Goal: Task Accomplishment & Management: Use online tool/utility

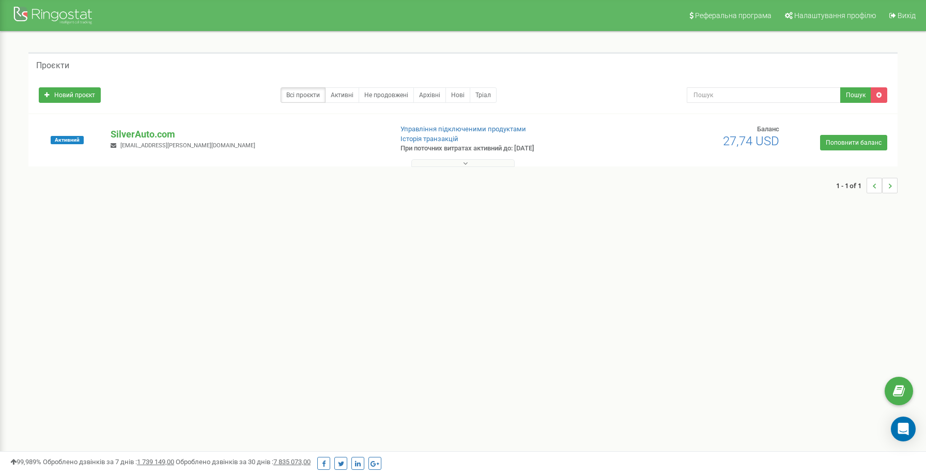
click at [148, 127] on div "Активний SilverAuto.сom [EMAIL_ADDRESS][PERSON_NAME][DOMAIN_NAME] Управління пі…" at bounding box center [463, 145] width 864 height 41
click at [147, 134] on p "SilverAuto.сom" at bounding box center [247, 134] width 272 height 13
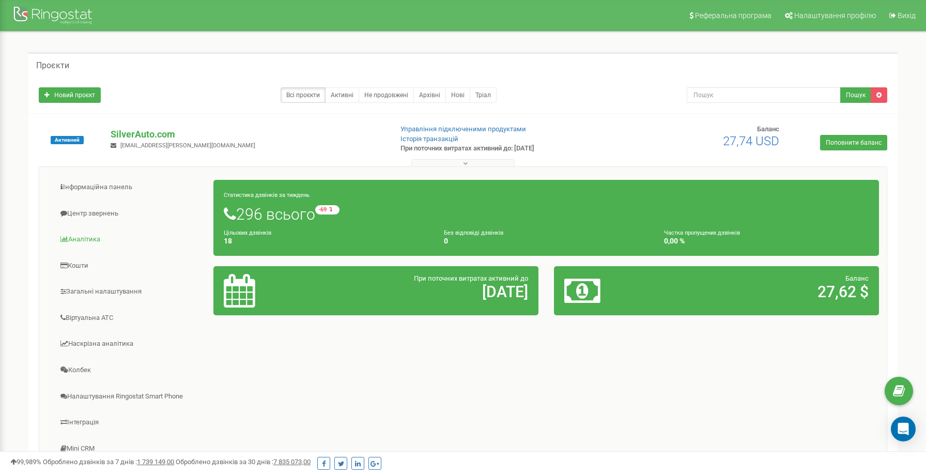
click at [110, 240] on link "Аналiтика" at bounding box center [130, 239] width 167 height 25
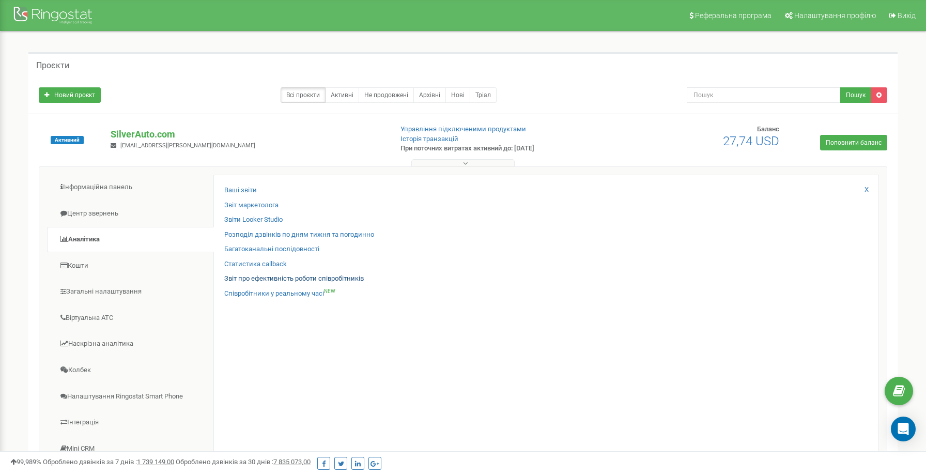
click at [299, 277] on link "Звіт про ефективність роботи співробітників" at bounding box center [294, 279] width 140 height 10
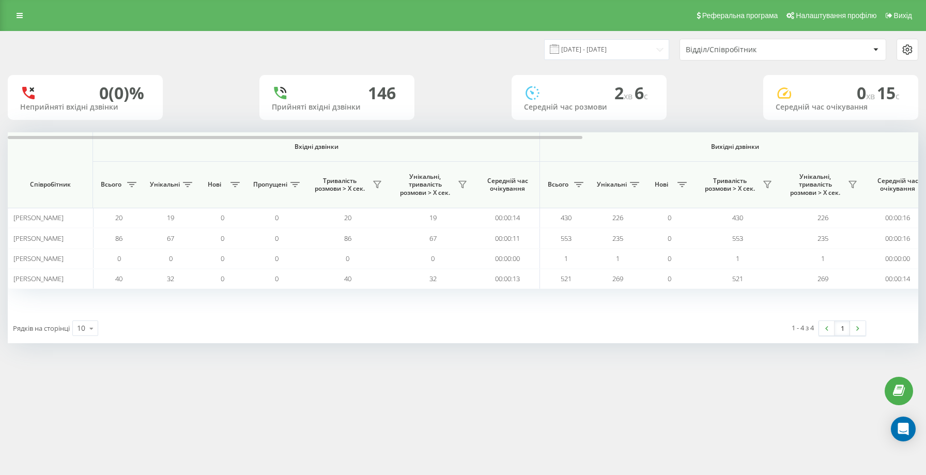
click at [657, 68] on div "19.08.2025 - 19.09.2025 Відділ/Співробітник 0 (0)% Неприйняті вхідні дзвінки 14…" at bounding box center [463, 188] width 911 height 312
click at [647, 59] on input "19.08.2025 - 19.09.2025" at bounding box center [606, 49] width 125 height 20
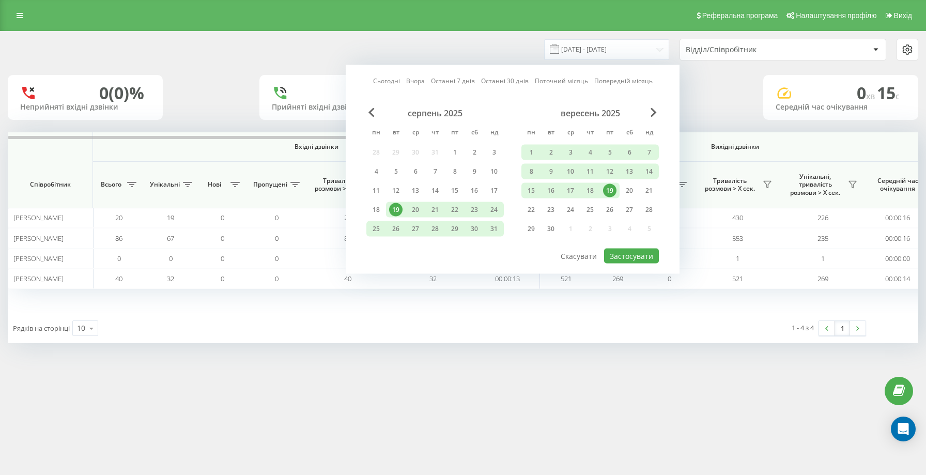
click at [615, 195] on div "19" at bounding box center [610, 191] width 20 height 16
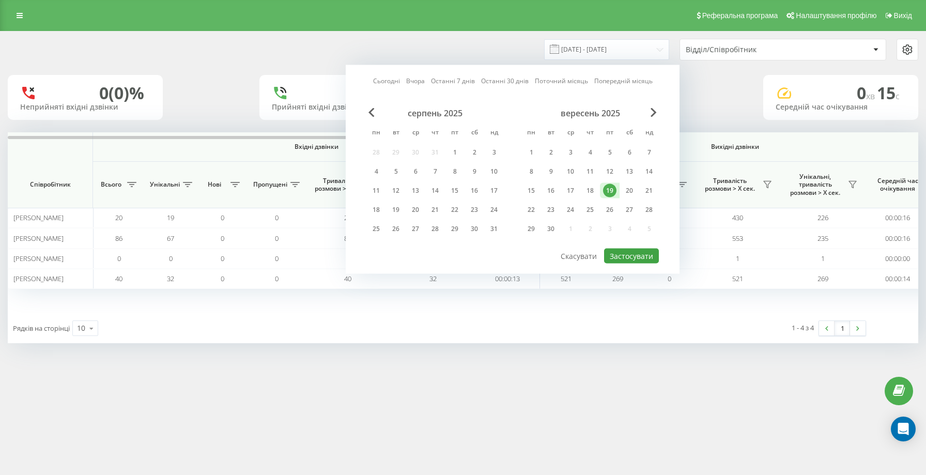
click at [645, 264] on button "Застосувати" at bounding box center [631, 256] width 55 height 15
type input "19.09.2025 - 19.09.2025"
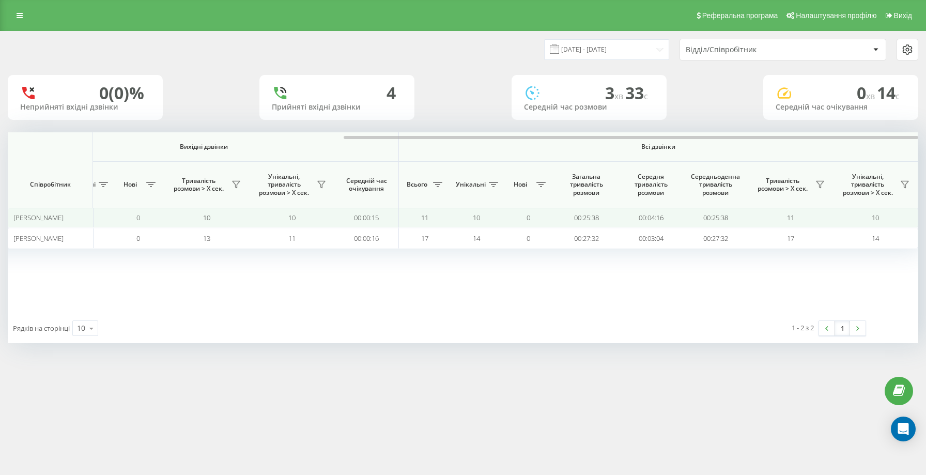
drag, startPoint x: 615, startPoint y: 210, endPoint x: 536, endPoint y: 216, distance: 79.3
click at [536, 216] on tr "Москул Евгений 0 0 0 0 0 0 00:00:00 10 10 0 10 10 00:00:15 11 10 0 00:25:38 00:…" at bounding box center [197, 218] width 1442 height 20
drag, startPoint x: 607, startPoint y: 213, endPoint x: 546, endPoint y: 222, distance: 61.6
click at [545, 219] on tr "Москул Евгений 0 0 0 0 0 0 00:00:00 10 10 0 10 10 00:00:15 11 10 0 00:25:38 00:…" at bounding box center [197, 218] width 1442 height 20
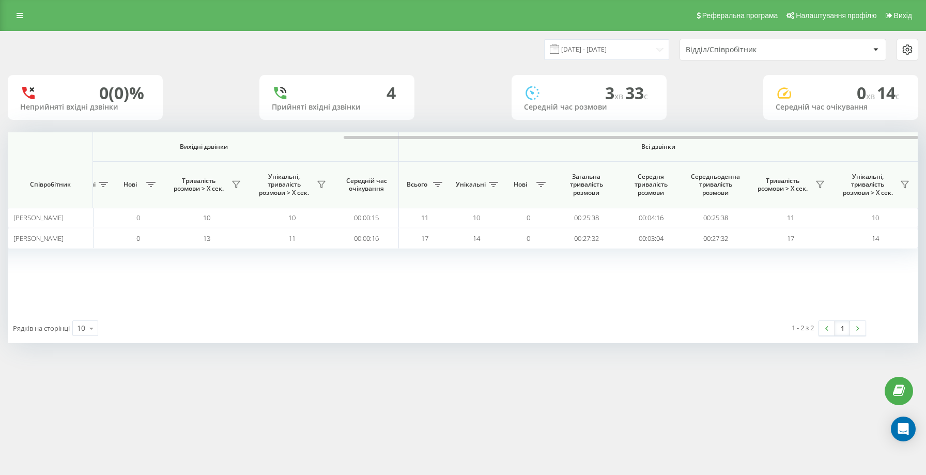
click at [573, 324] on div "1 - 2 з 2 1" at bounding box center [703, 328] width 342 height 30
click at [313, 62] on div "19.09.2025 - 19.09.2025 Відділ/Співробітник" at bounding box center [463, 50] width 925 height 36
drag, startPoint x: 266, startPoint y: 77, endPoint x: 468, endPoint y: 99, distance: 203.4
click at [467, 100] on div "19.09.2025 - 19.09.2025 Відділ/Співробітник 0 (0)% Неприйняті вхідні дзвінки 4 …" at bounding box center [463, 188] width 911 height 312
click at [468, 99] on div "0 (0)% Неприйняті вхідні дзвінки 4 Прийняті вхідні дзвінки 3 хв 33 c Середній ч…" at bounding box center [463, 97] width 911 height 45
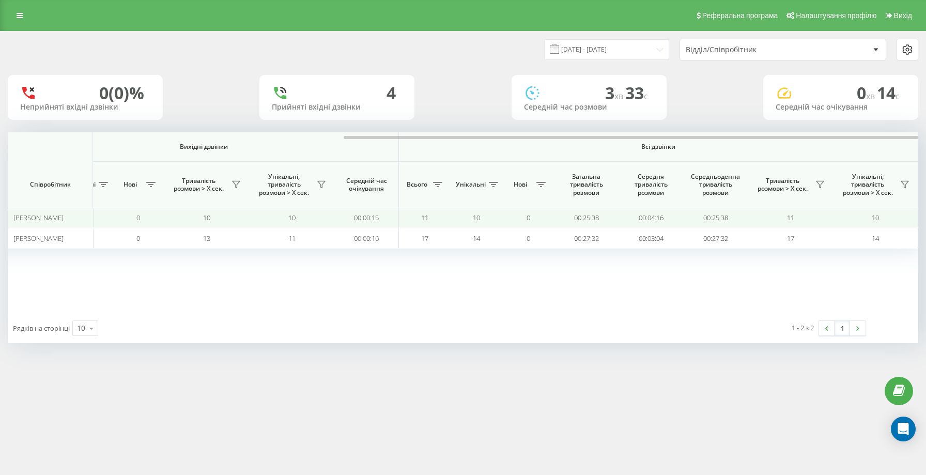
click at [386, 209] on td "00:00:15" at bounding box center [366, 218] width 65 height 20
click at [397, 213] on td "00:00:15" at bounding box center [366, 218] width 65 height 20
click at [421, 215] on span "11" at bounding box center [424, 217] width 7 height 9
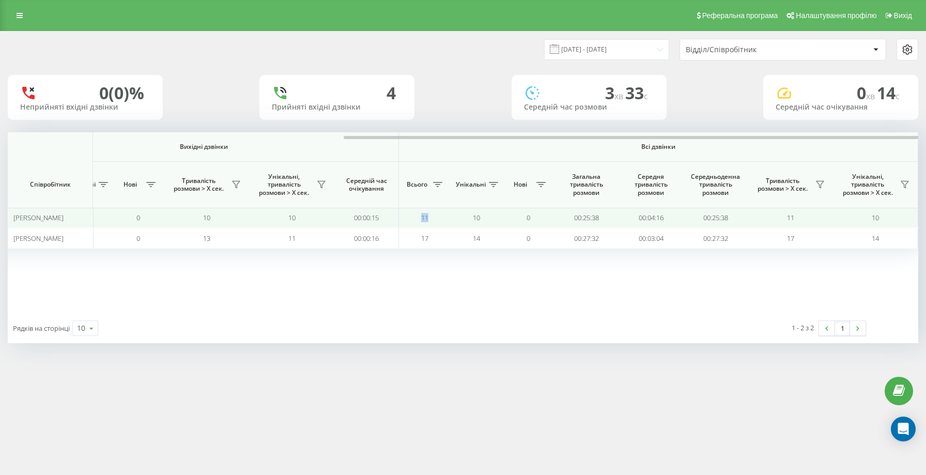
click at [421, 215] on span "11" at bounding box center [424, 217] width 7 height 9
click at [479, 214] on span "10" at bounding box center [476, 217] width 7 height 9
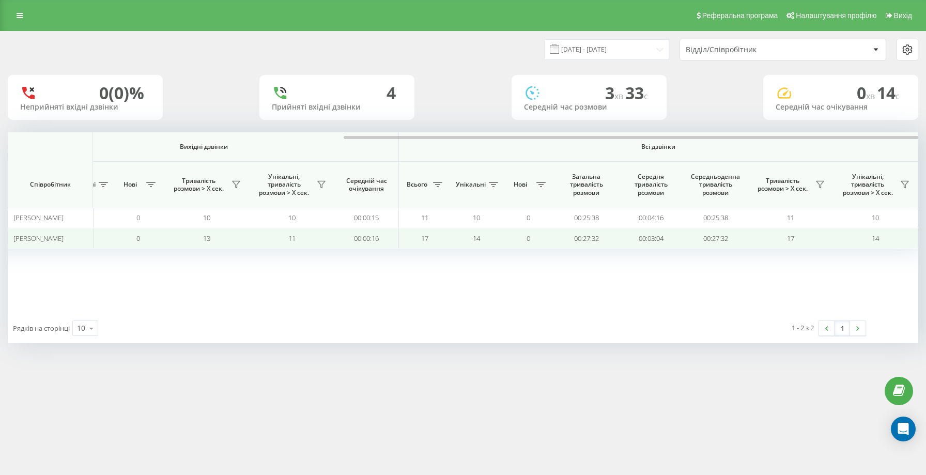
click at [473, 234] on span "14" at bounding box center [476, 238] width 7 height 9
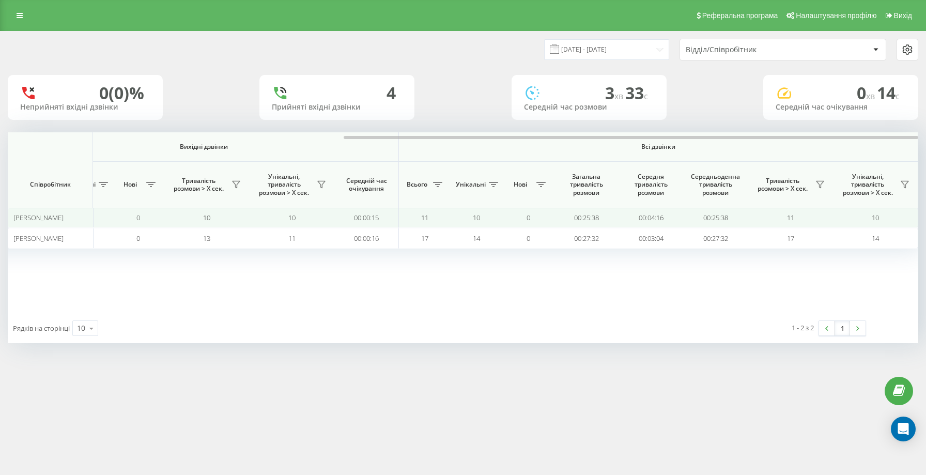
click at [475, 215] on span "10" at bounding box center [476, 217] width 7 height 9
